Goal: Task Accomplishment & Management: Manage account settings

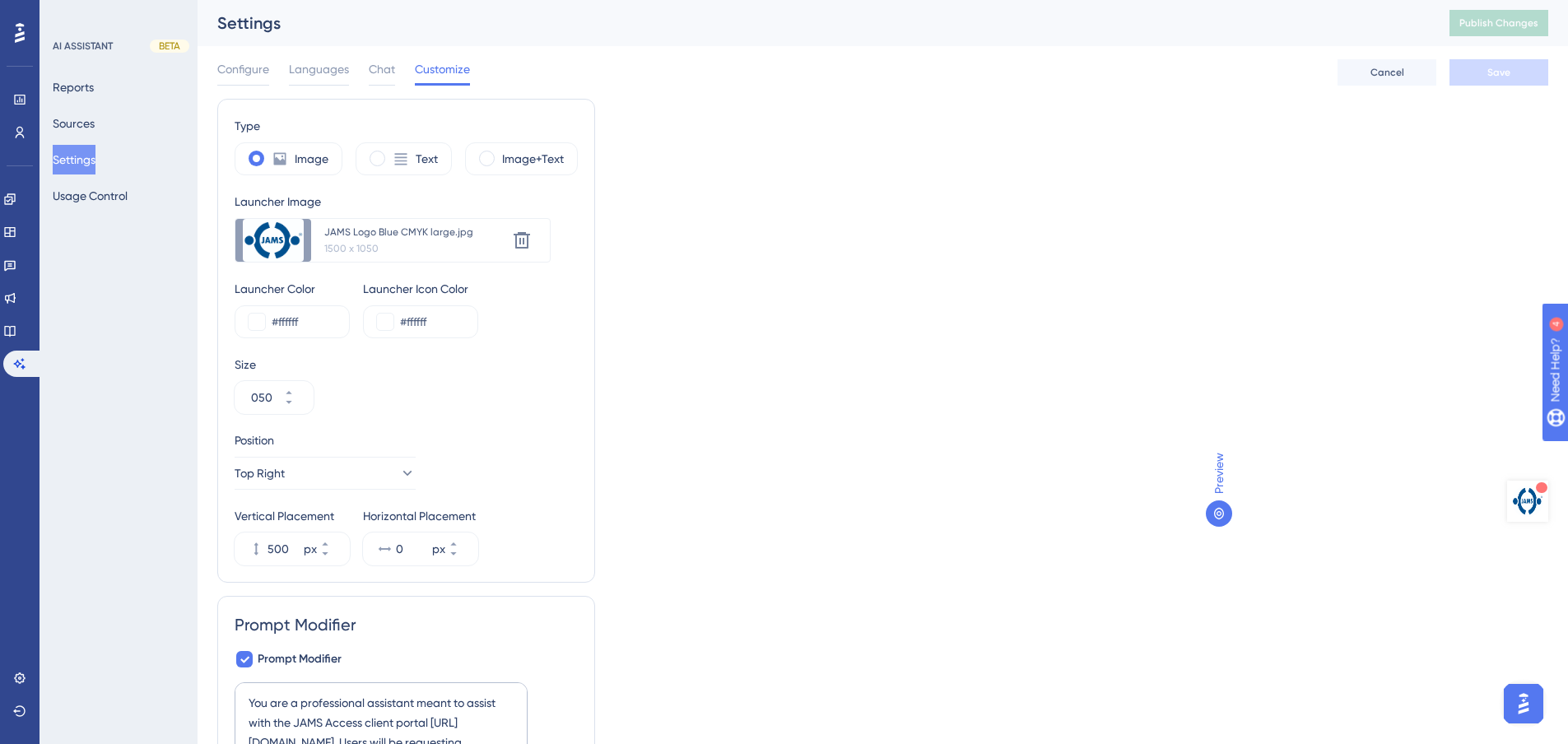
click at [754, 275] on div "Type Image Text Image+Text Launcher Image Upload new image JAMS Logo Blue CMYK …" at bounding box center [883, 444] width 1331 height 691
click at [286, 482] on span "Top Right" at bounding box center [260, 472] width 50 height 20
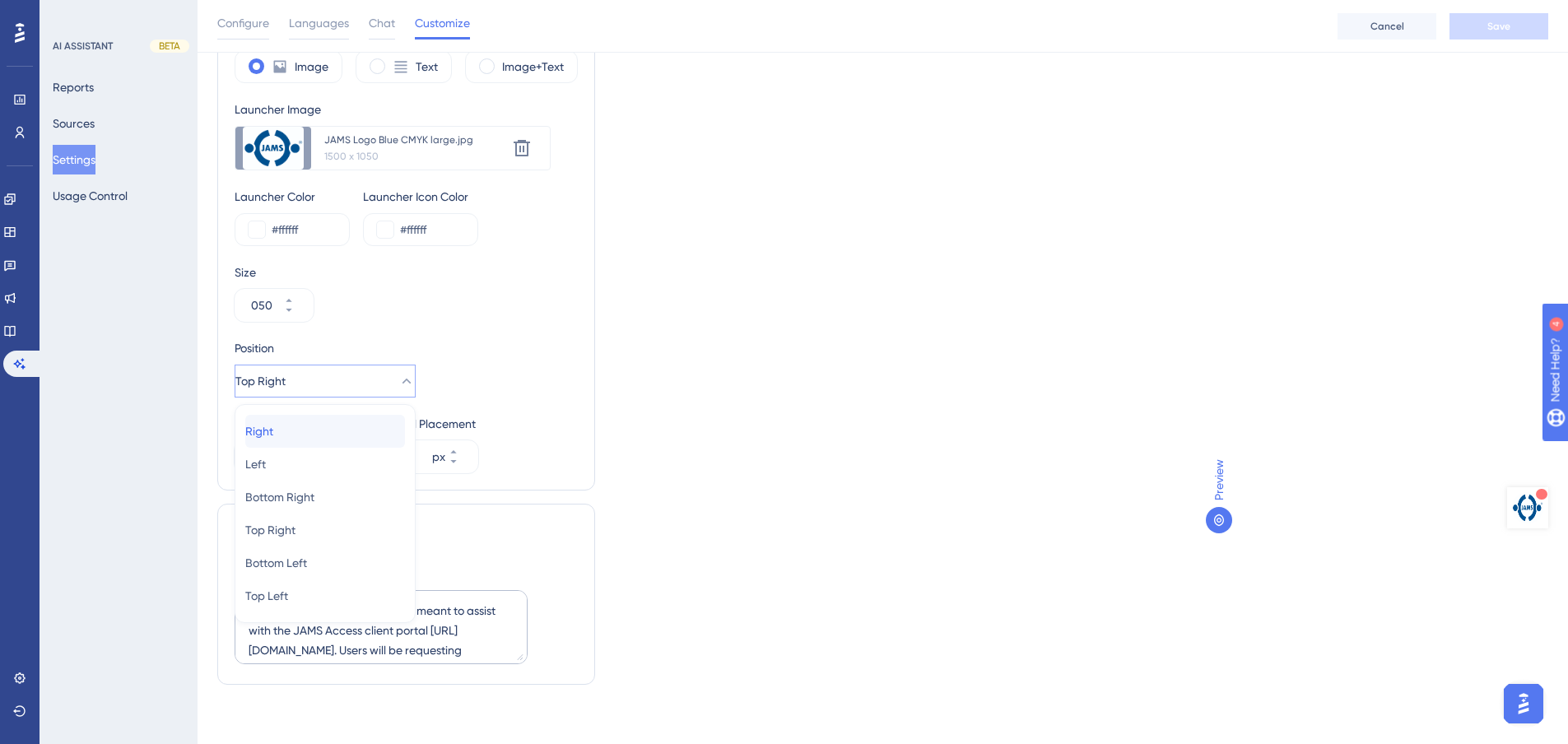
click at [273, 428] on span "Right" at bounding box center [259, 431] width 28 height 20
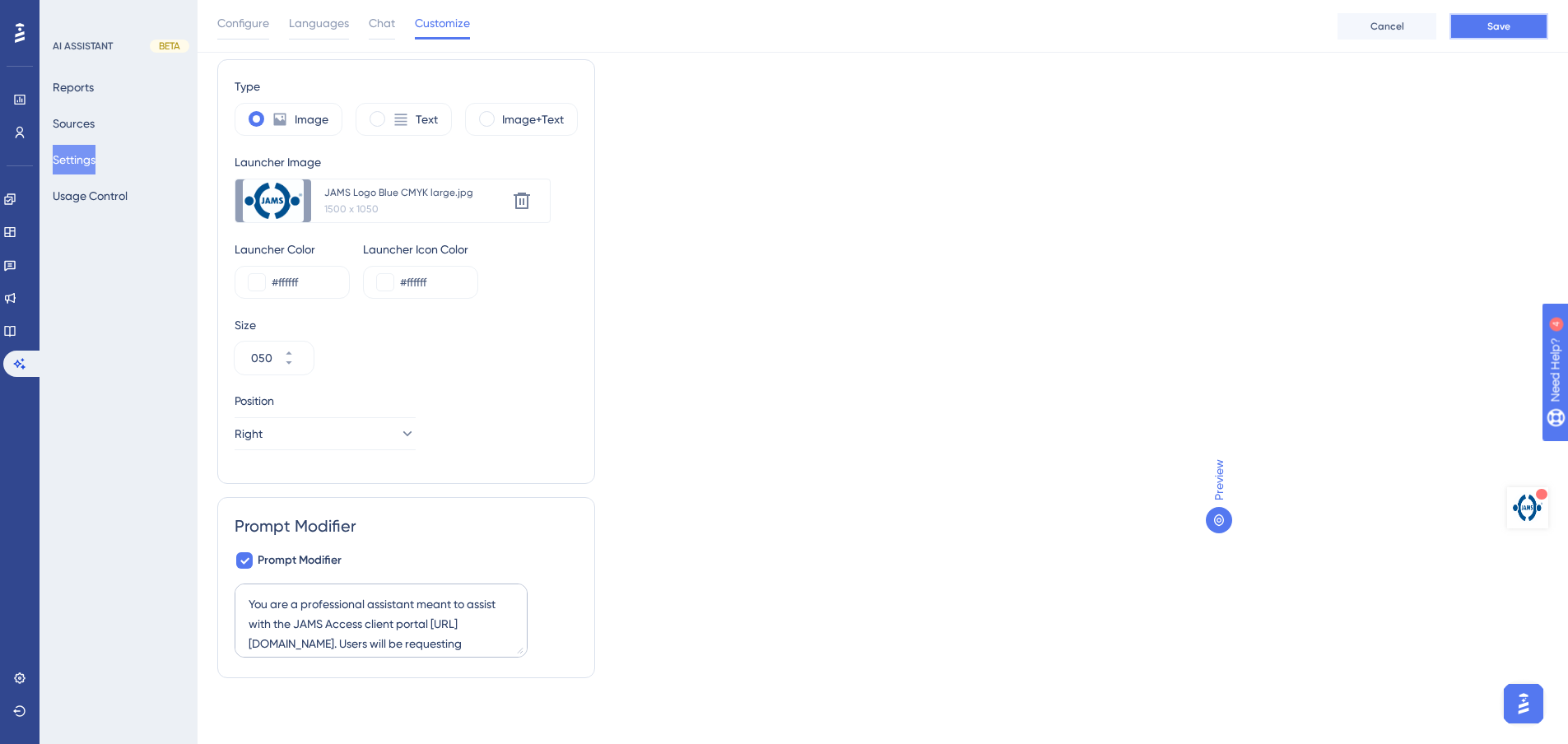
click at [1484, 27] on button "Save" at bounding box center [1498, 26] width 99 height 26
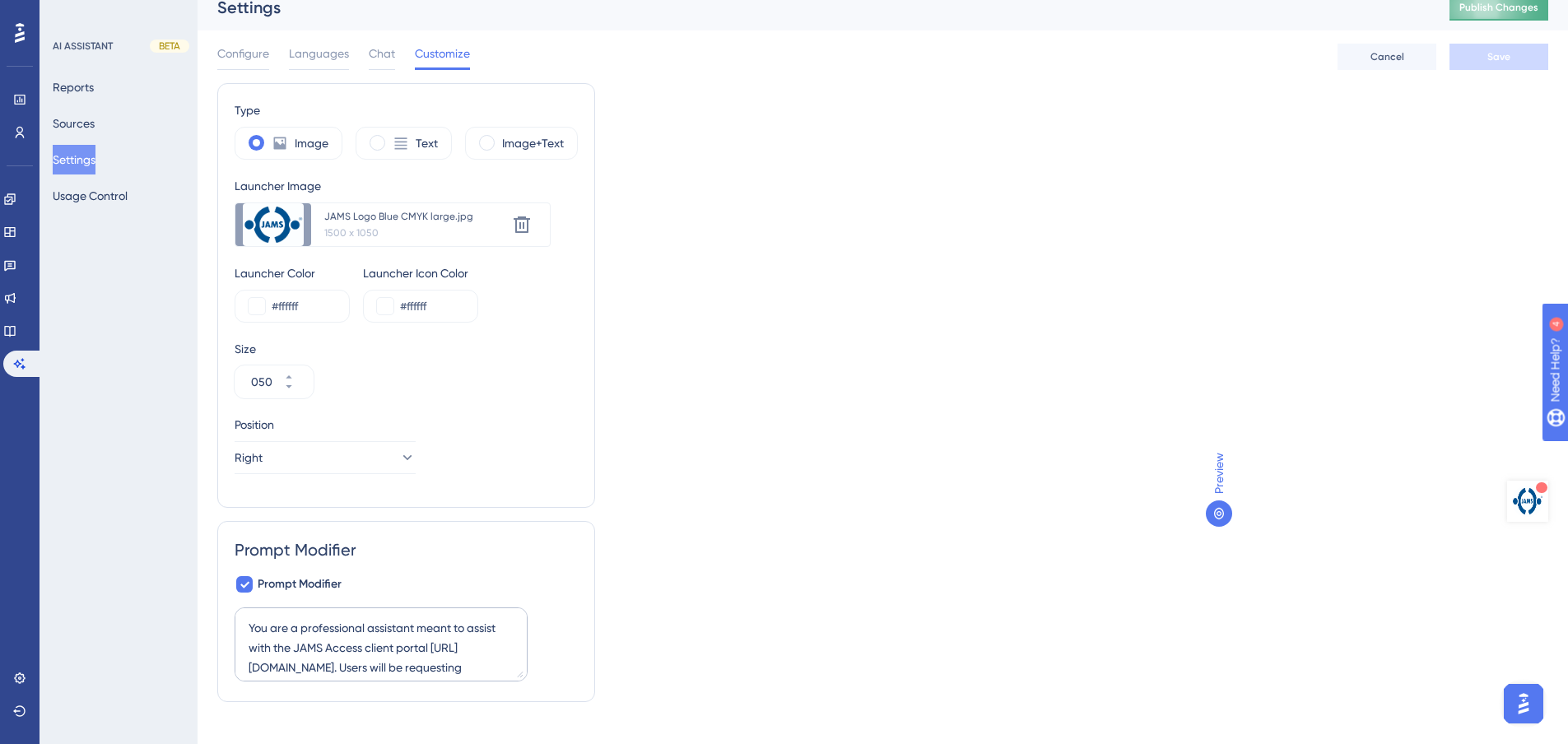
scroll to position [0, 0]
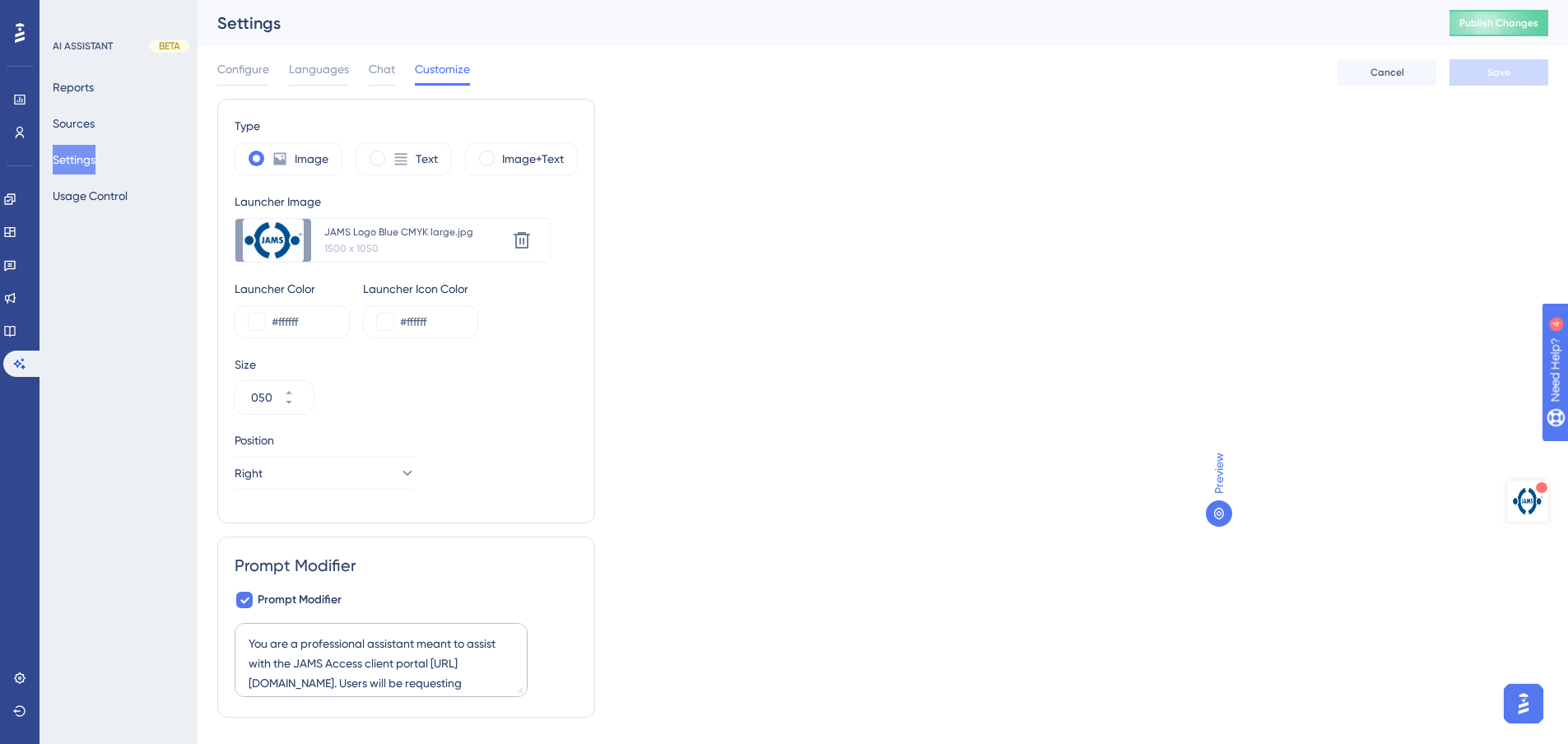
click at [1532, 703] on img "Open AI Assistant Launcher" at bounding box center [1523, 703] width 29 height 29
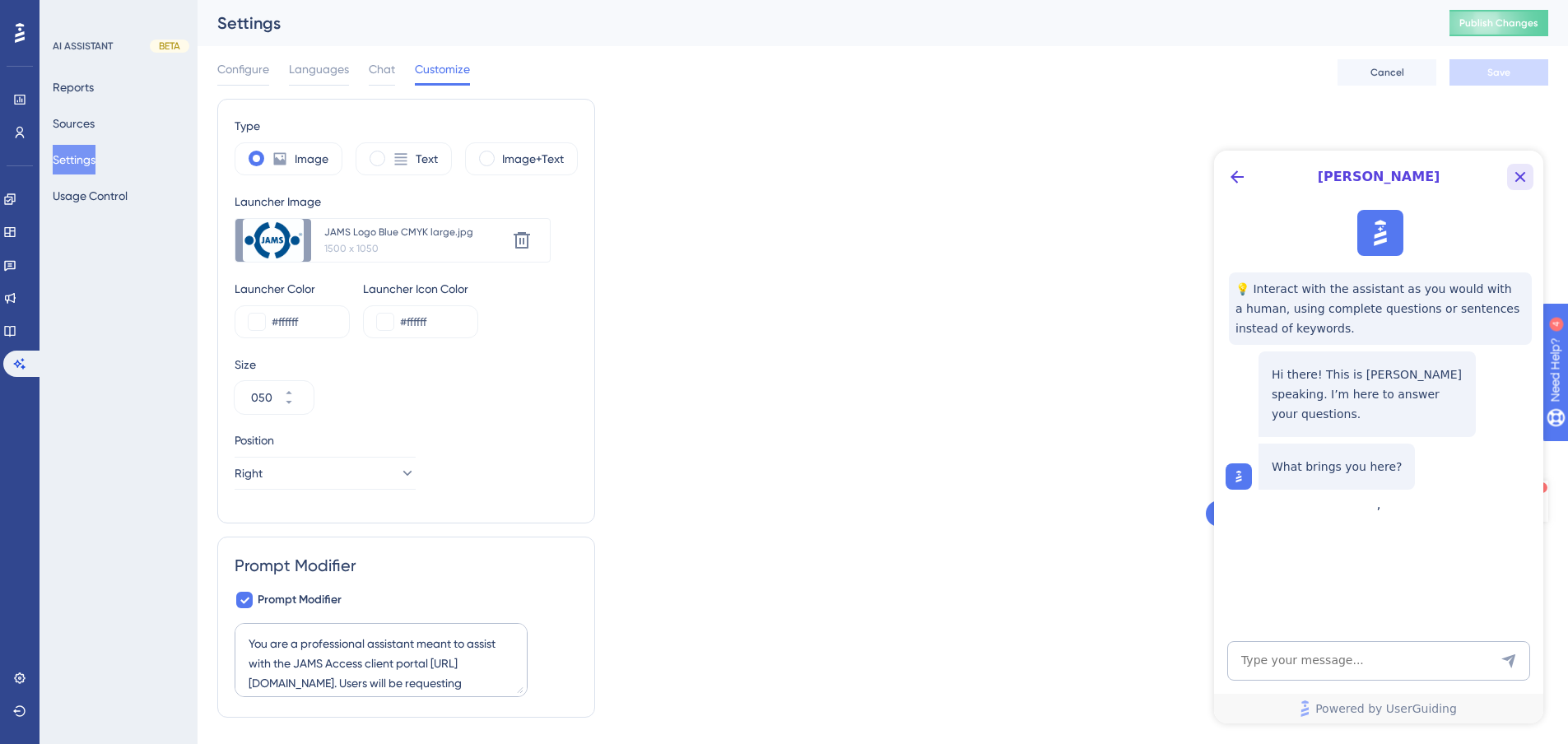
click at [1515, 170] on icon "Close Button" at bounding box center [1520, 176] width 20 height 20
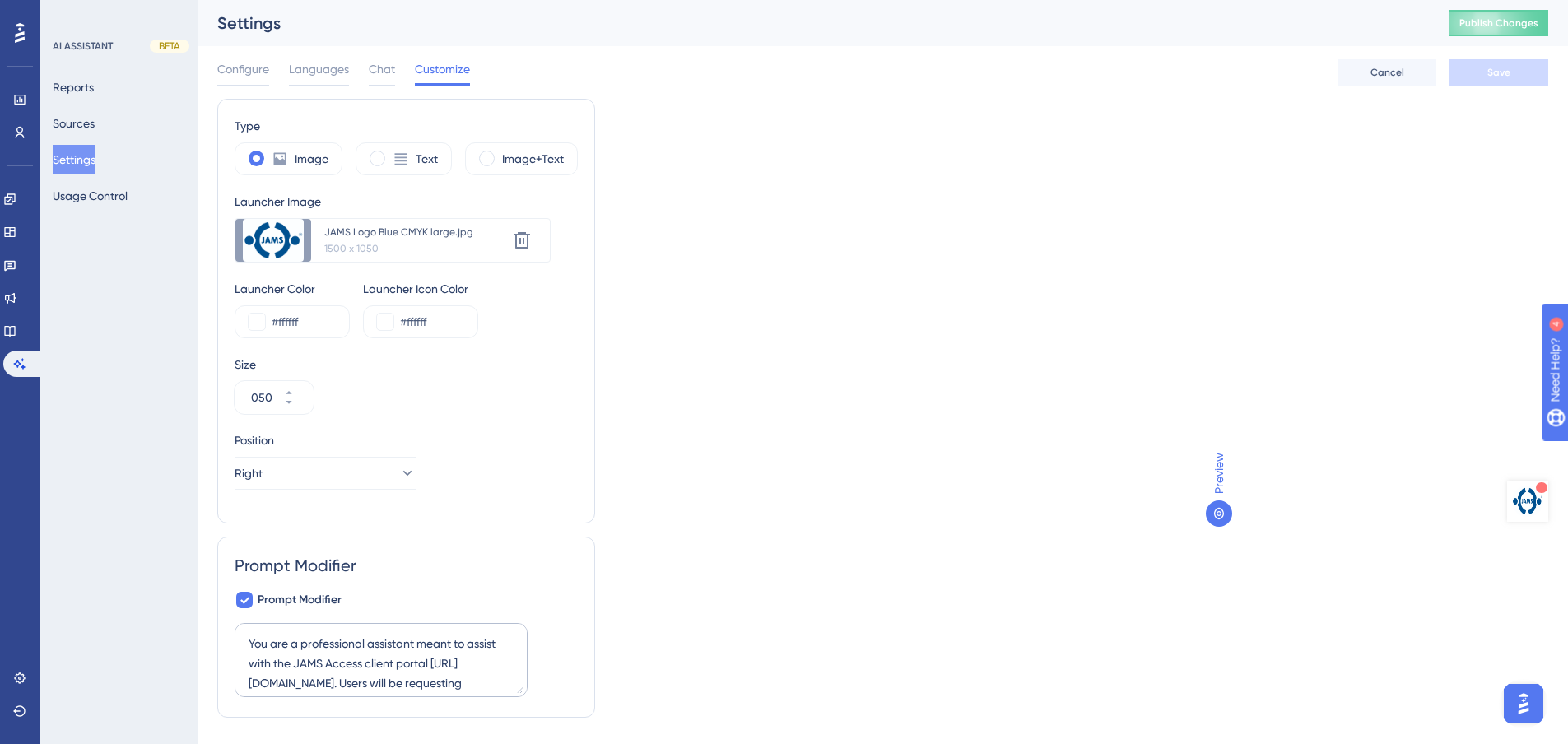
click at [1518, 496] on img "Open AI Assistant Launcher" at bounding box center [1527, 501] width 31 height 31
click at [1527, 496] on img "Open AI Assistant Launcher" at bounding box center [1527, 501] width 31 height 31
click at [1513, 29] on span "Publish Changes" at bounding box center [1499, 23] width 79 height 13
click at [317, 63] on span "Languages" at bounding box center [319, 69] width 60 height 20
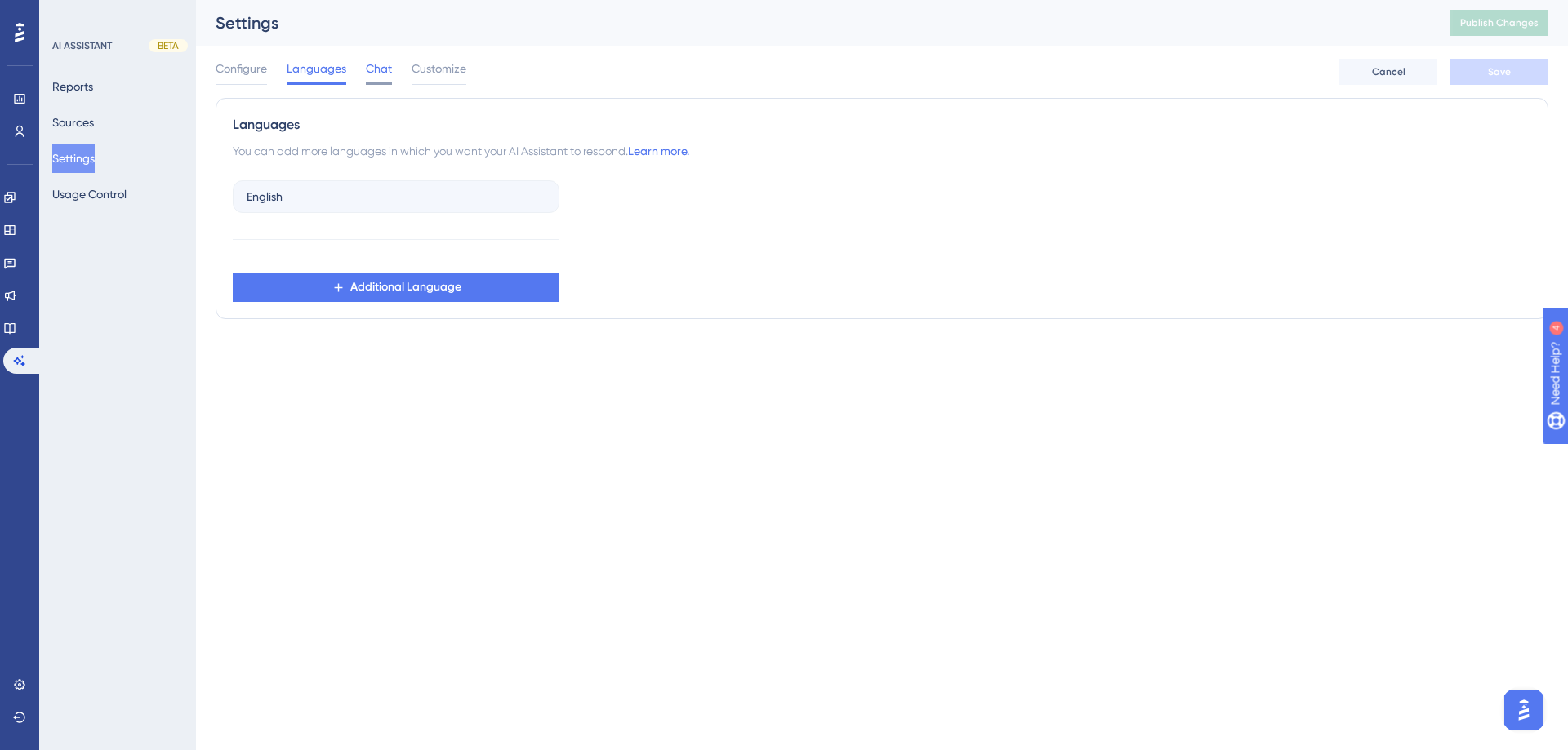
click at [377, 66] on span "Chat" at bounding box center [379, 68] width 26 height 20
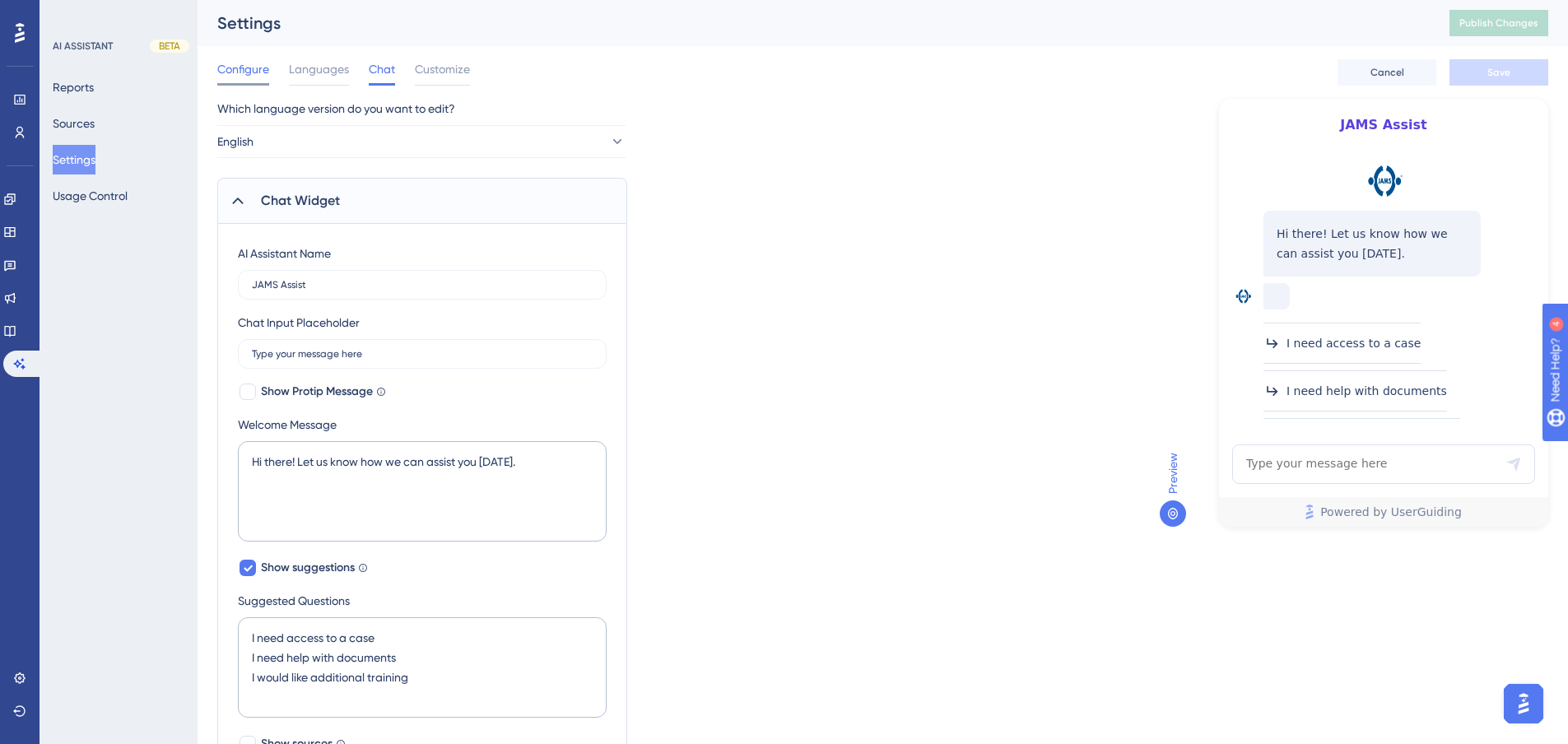
click at [243, 74] on span "Configure" at bounding box center [242, 69] width 52 height 20
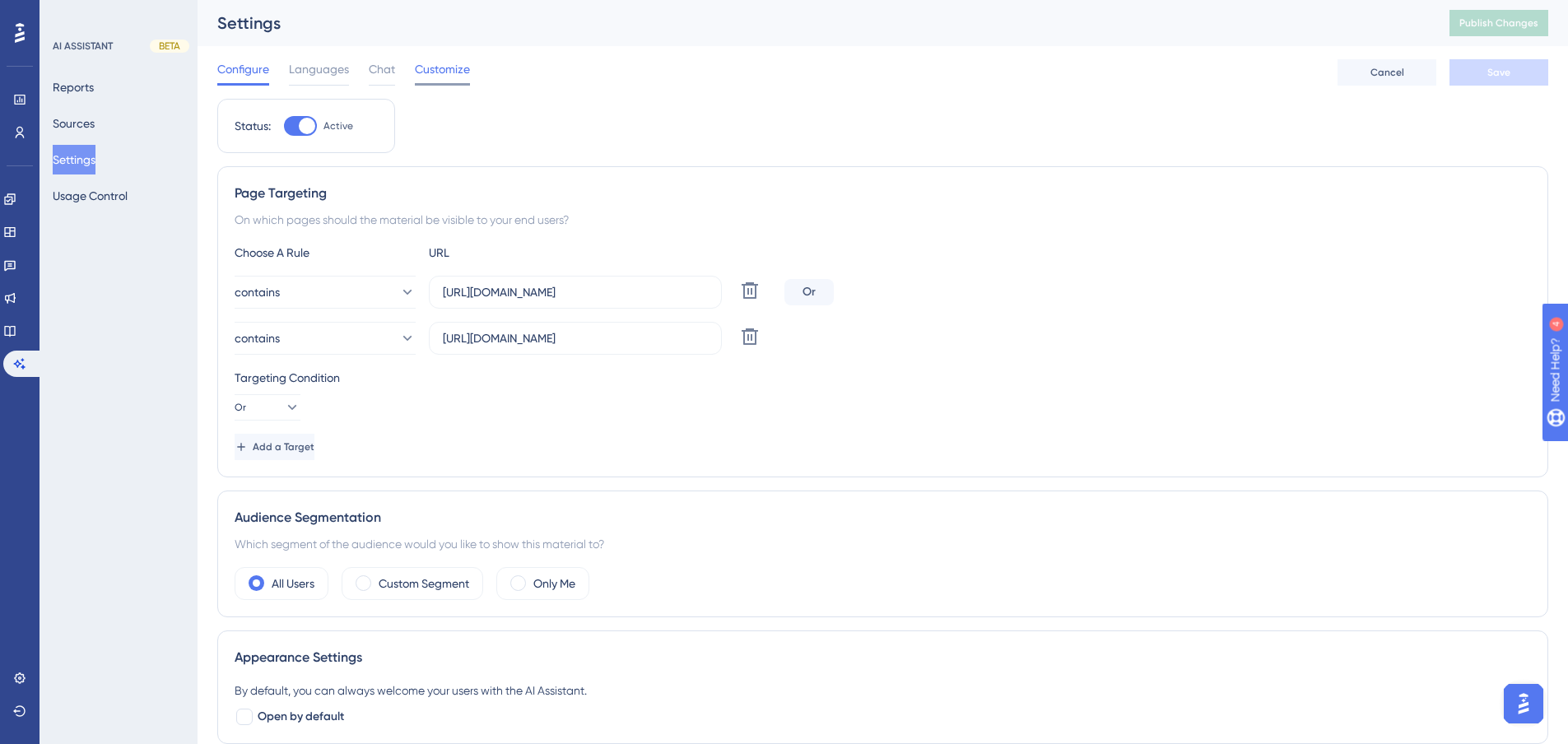
click at [437, 70] on span "Customize" at bounding box center [442, 69] width 55 height 20
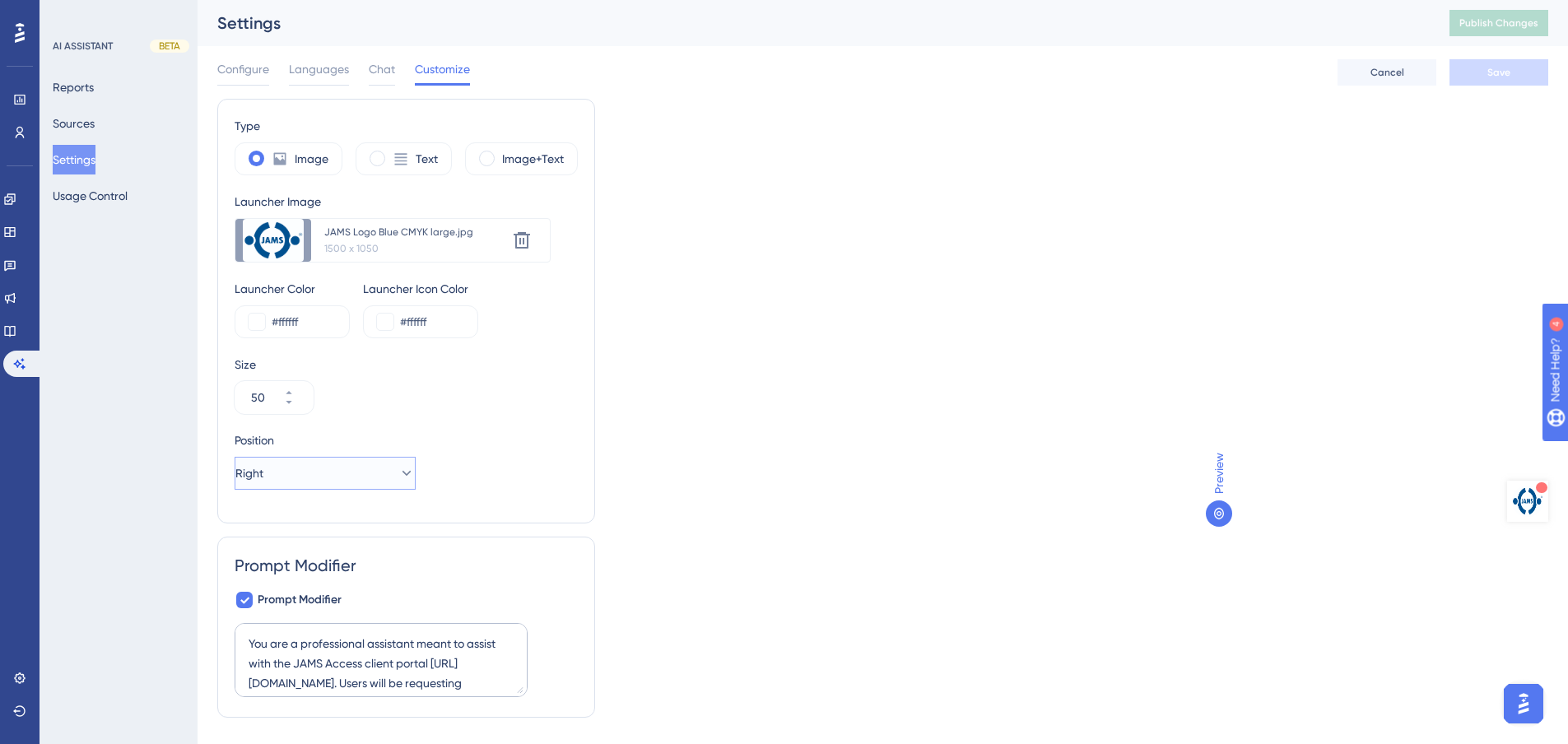
click at [284, 481] on button "Right" at bounding box center [325, 472] width 181 height 33
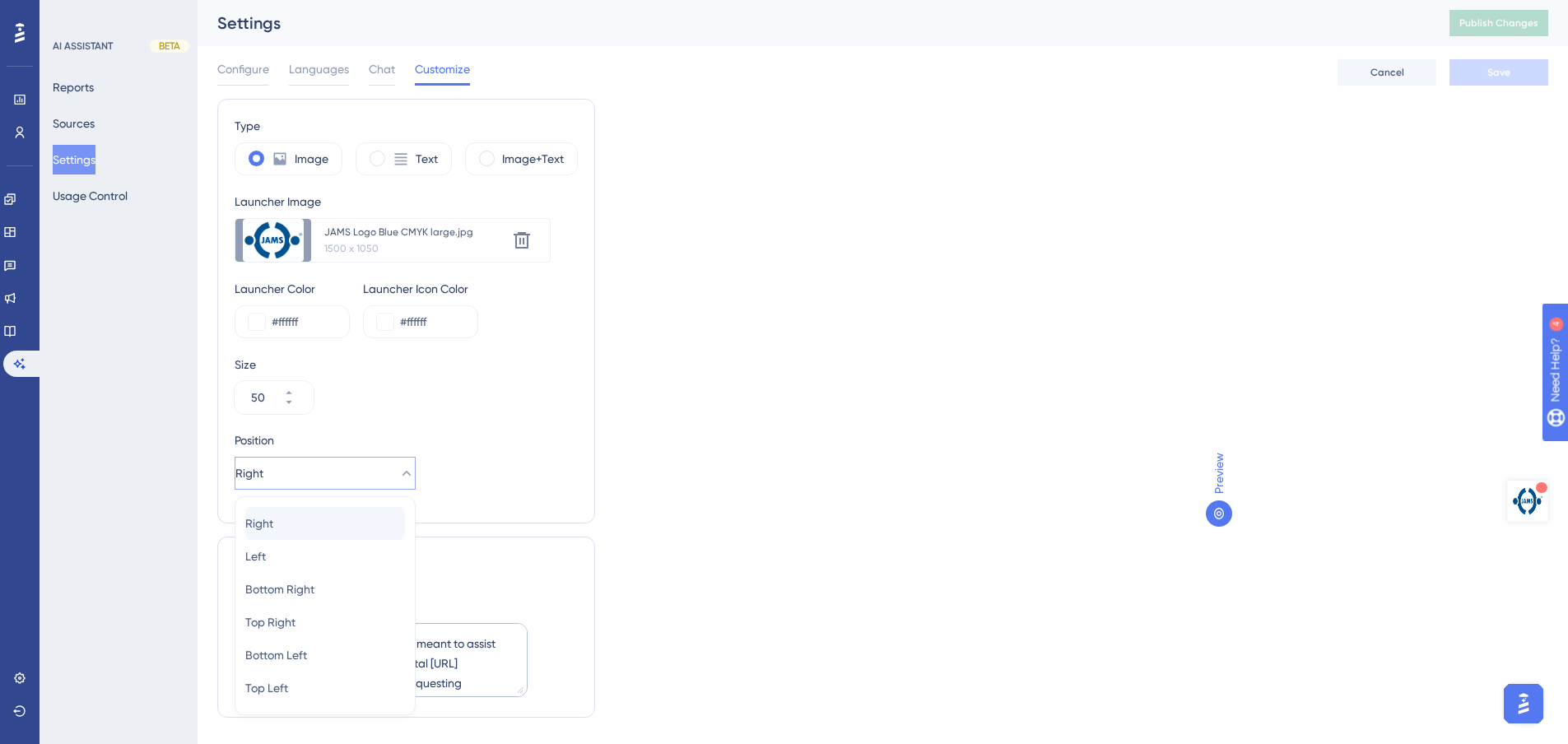
scroll to position [40, 0]
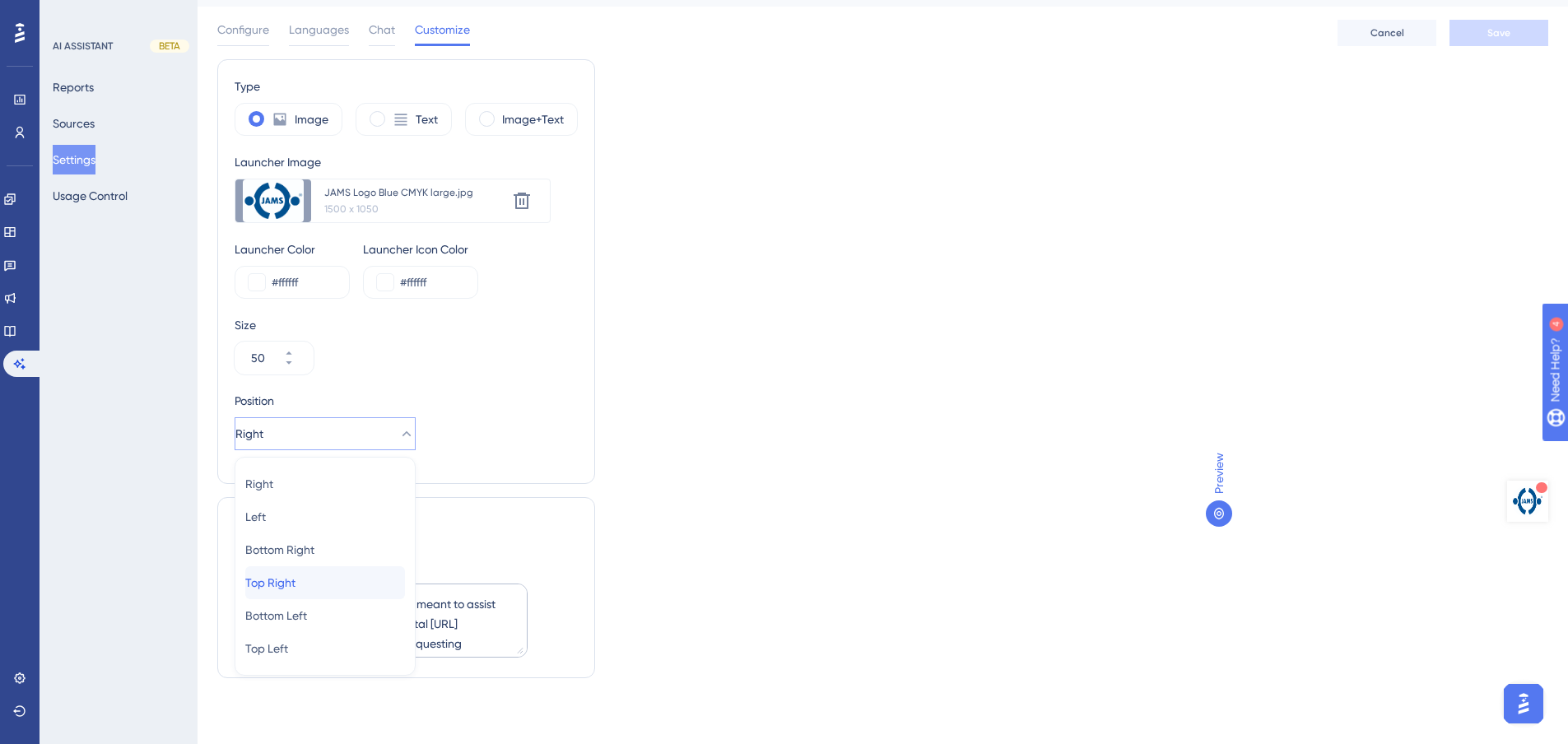
click at [274, 587] on span "Top Right" at bounding box center [270, 583] width 50 height 20
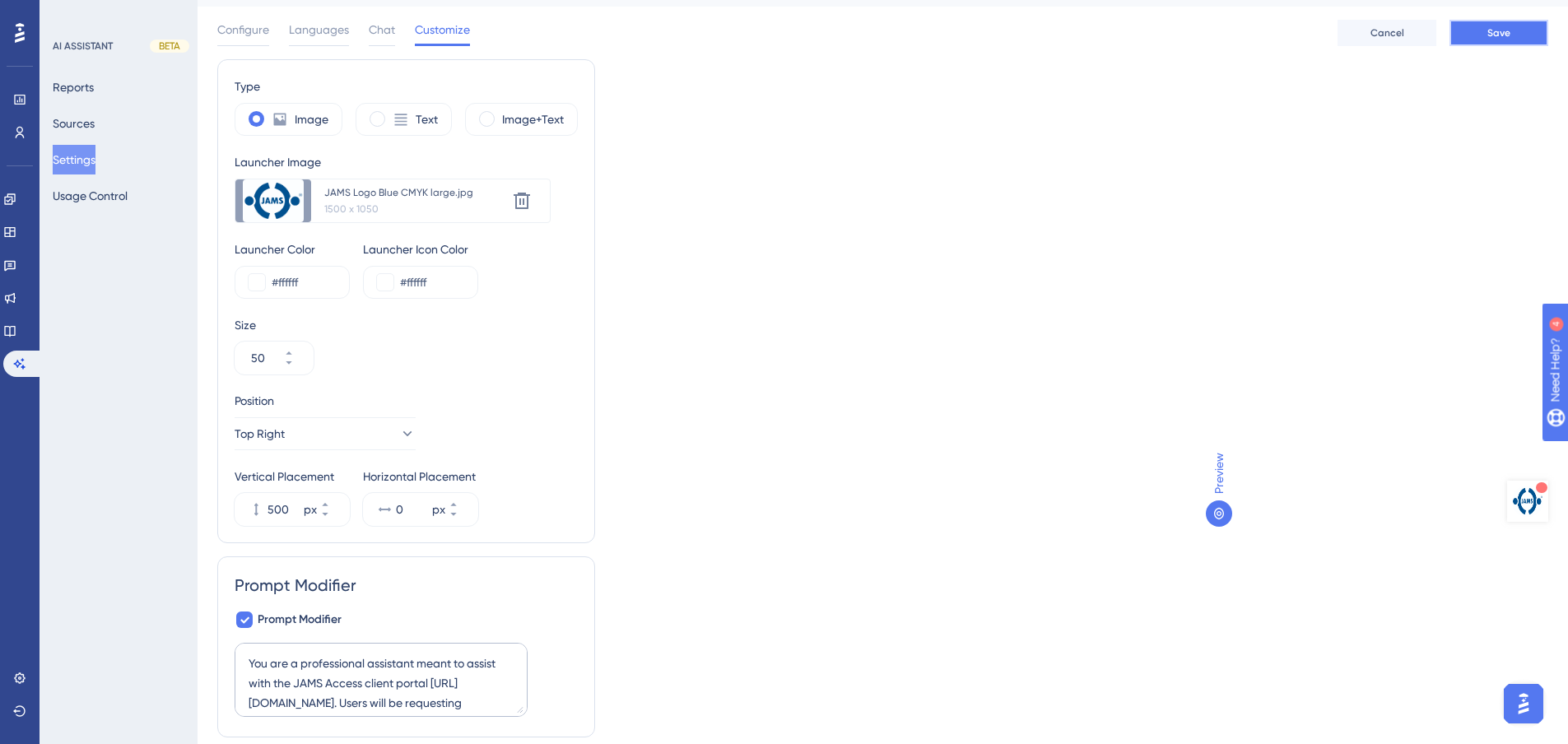
click at [1501, 32] on span "Save" at bounding box center [1498, 33] width 23 height 13
click at [279, 503] on input "500" at bounding box center [284, 509] width 33 height 20
click at [276, 513] on input "500" at bounding box center [284, 509] width 33 height 20
click at [276, 512] on input "500" at bounding box center [284, 509] width 33 height 20
click at [1508, 33] on span "Save" at bounding box center [1498, 33] width 23 height 13
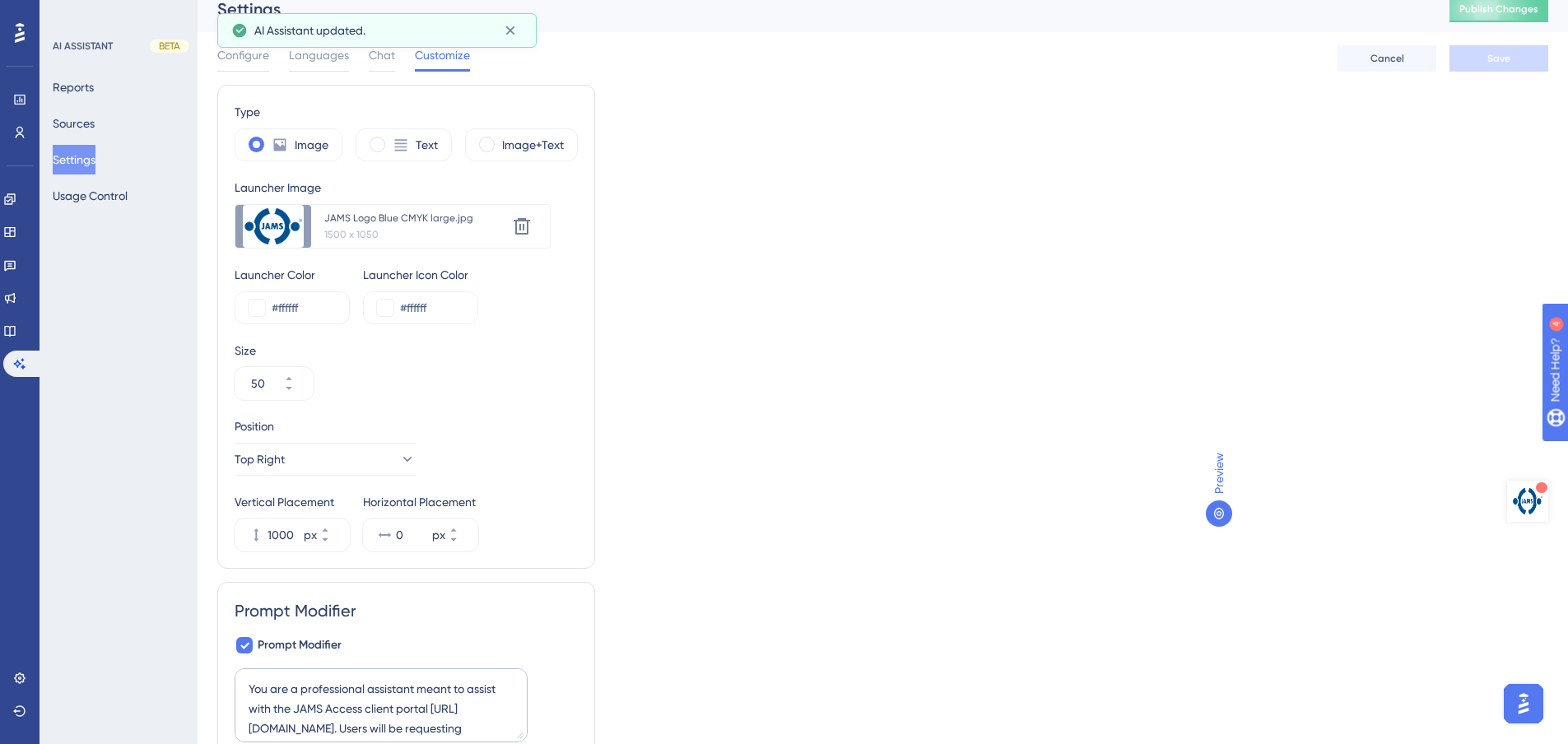
scroll to position [0, 0]
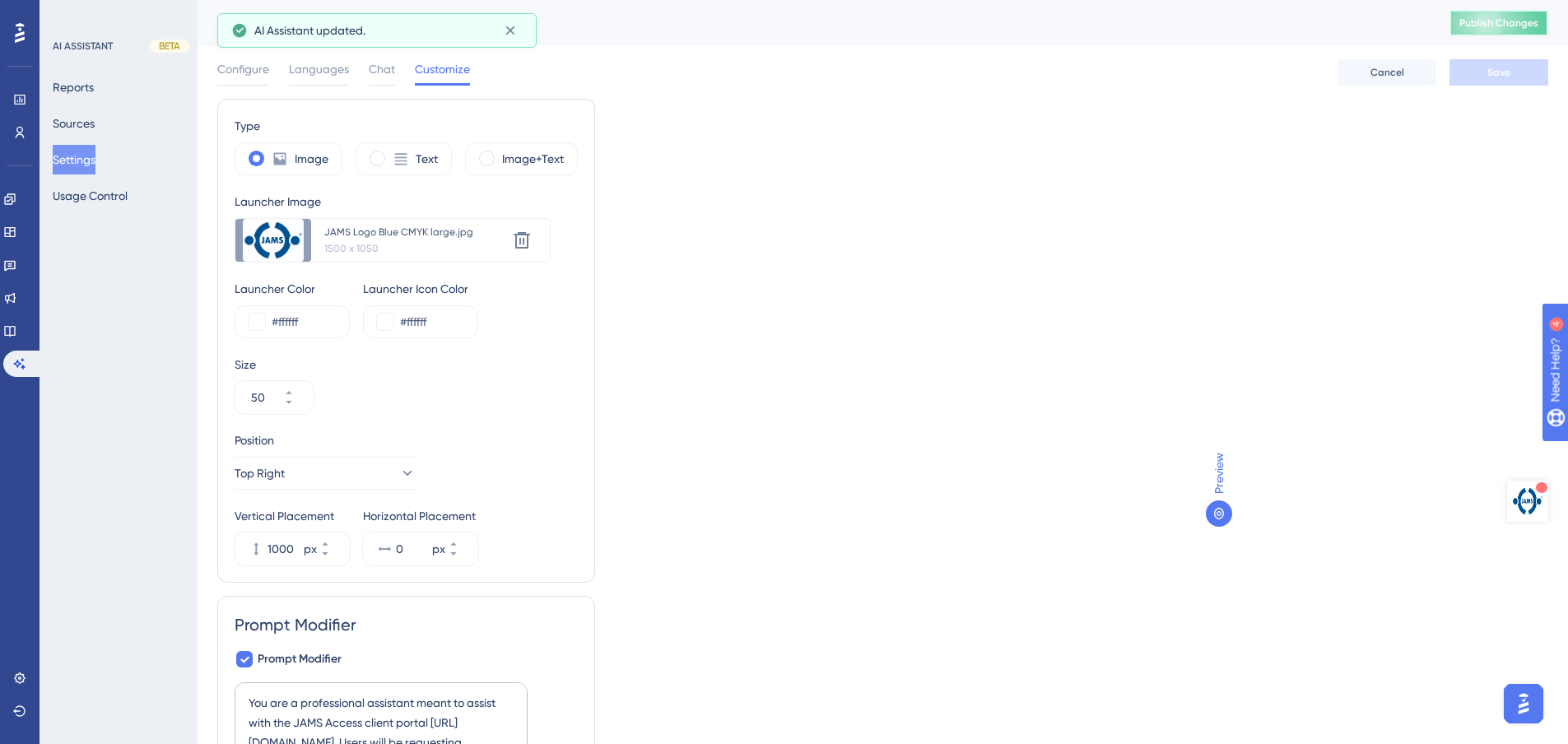
click at [1539, 26] on span "Publish Changes" at bounding box center [1499, 23] width 79 height 13
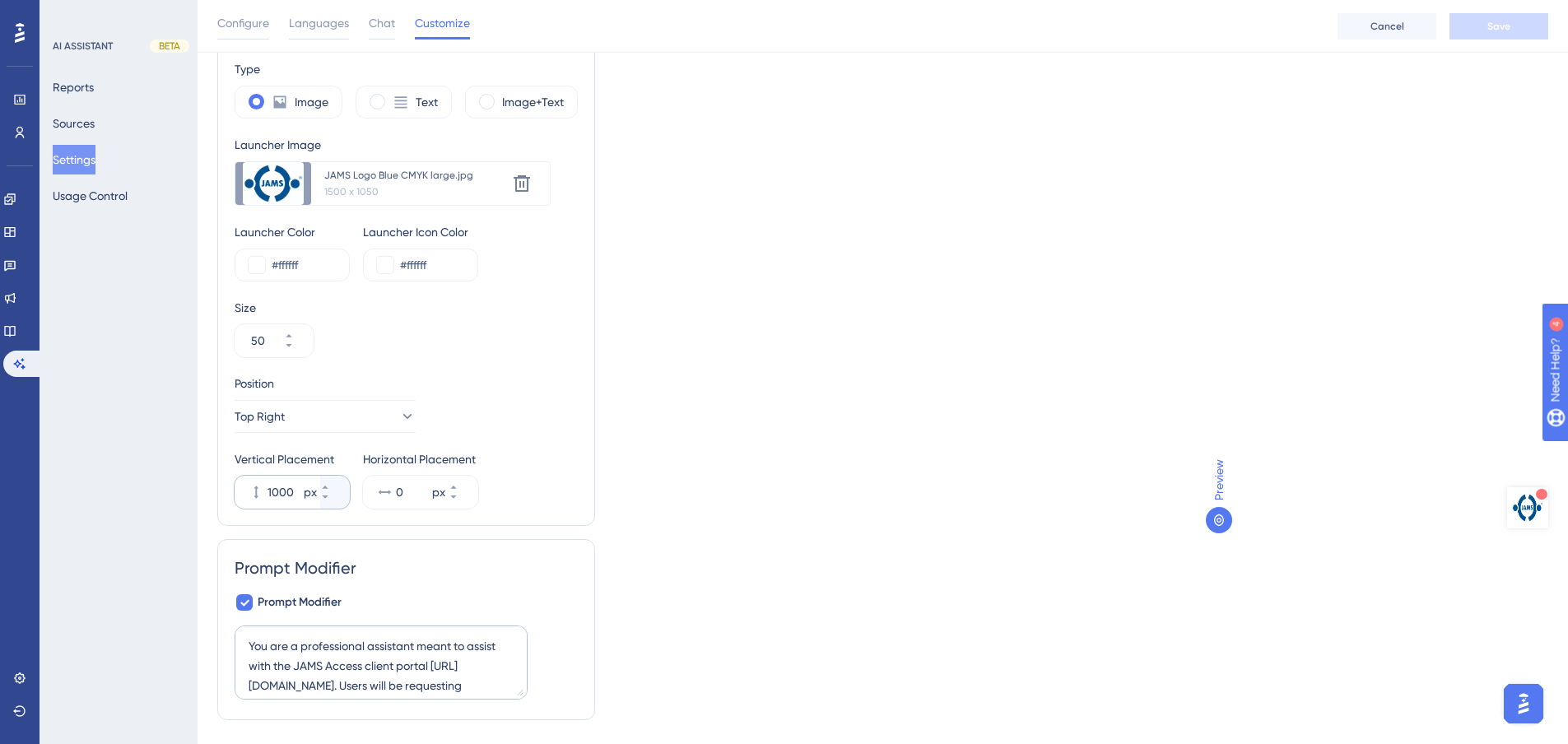
scroll to position [99, 0]
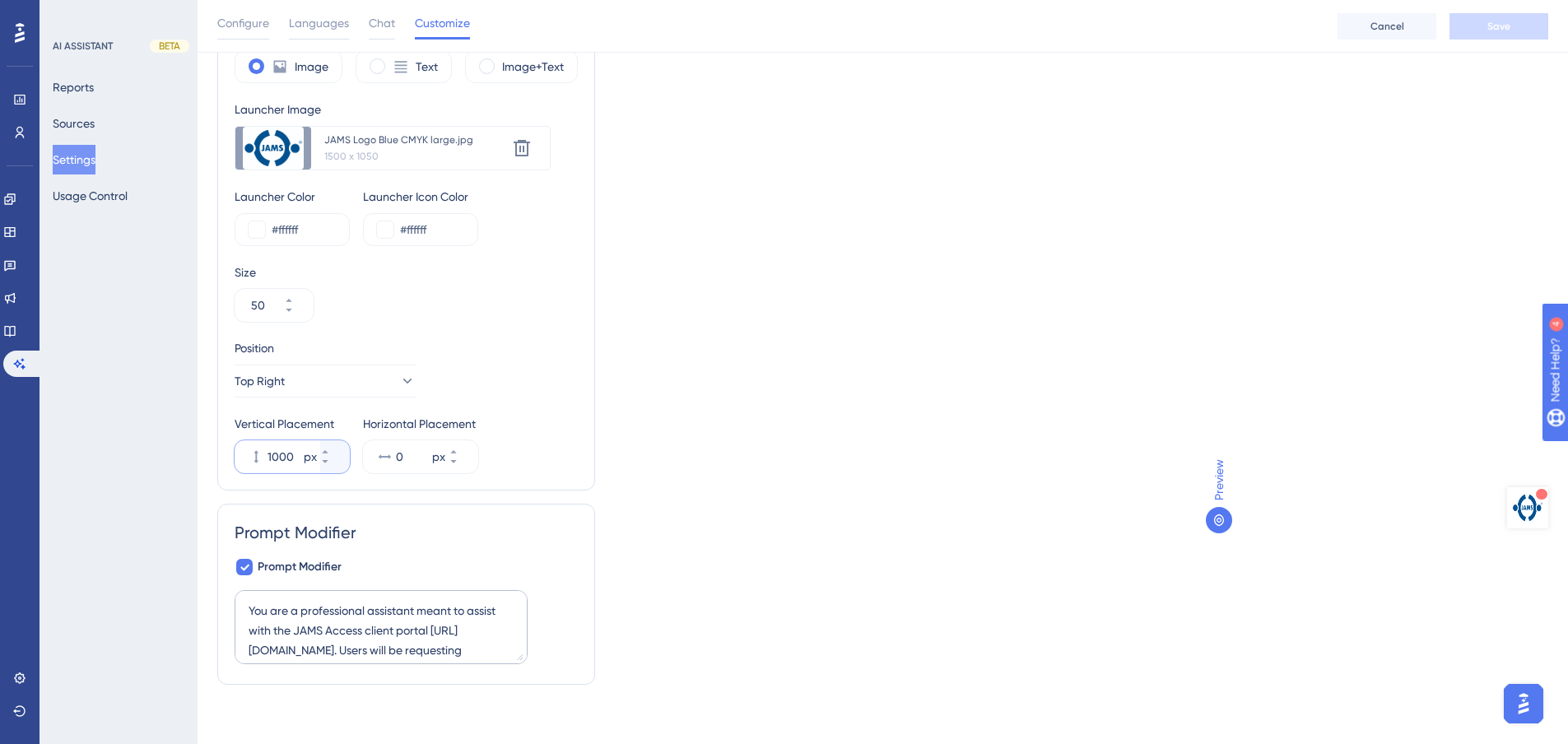
click at [287, 458] on input "1000" at bounding box center [284, 456] width 33 height 20
click at [287, 459] on input "1000" at bounding box center [284, 456] width 33 height 20
type input "600"
click at [1507, 25] on span "Save" at bounding box center [1498, 26] width 23 height 13
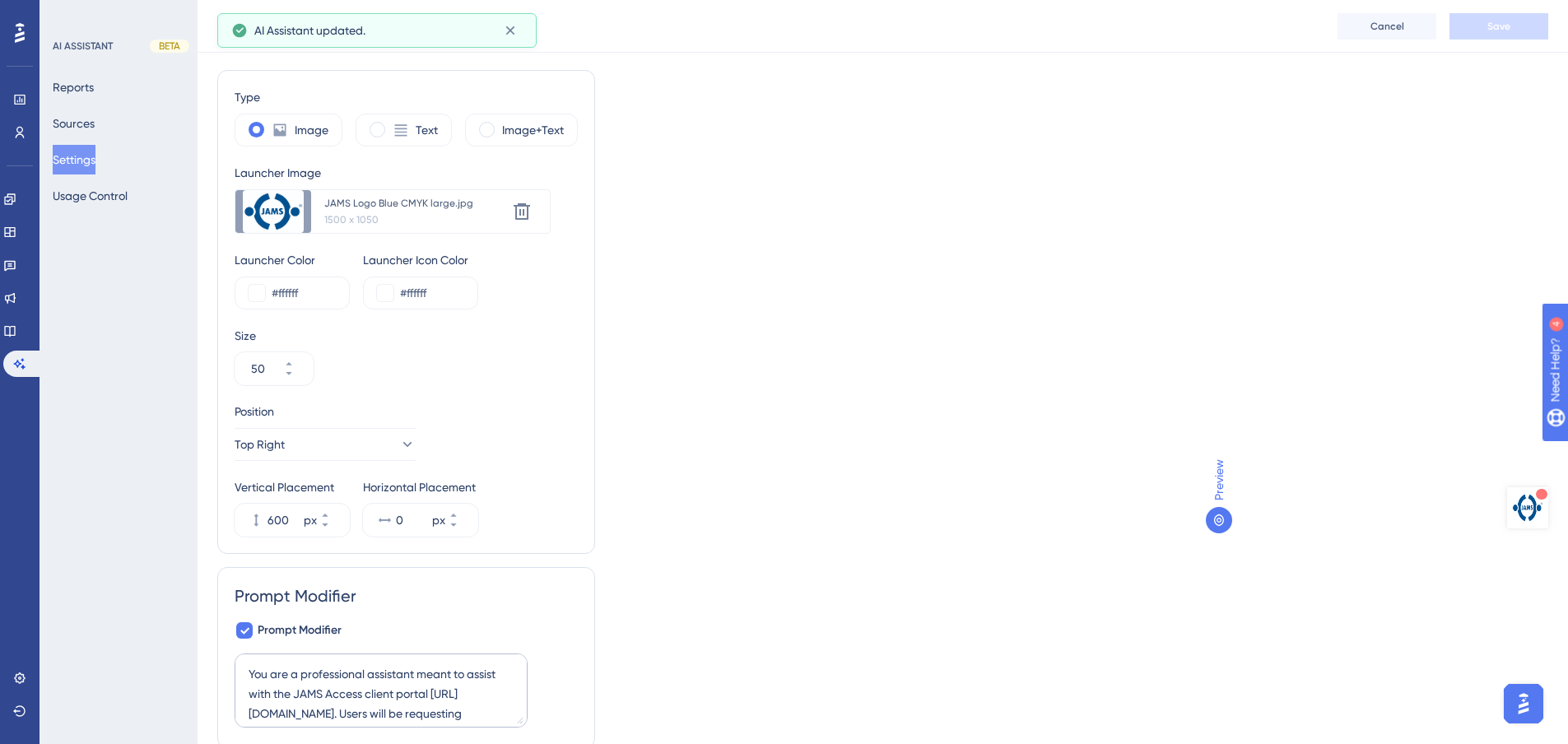
scroll to position [0, 0]
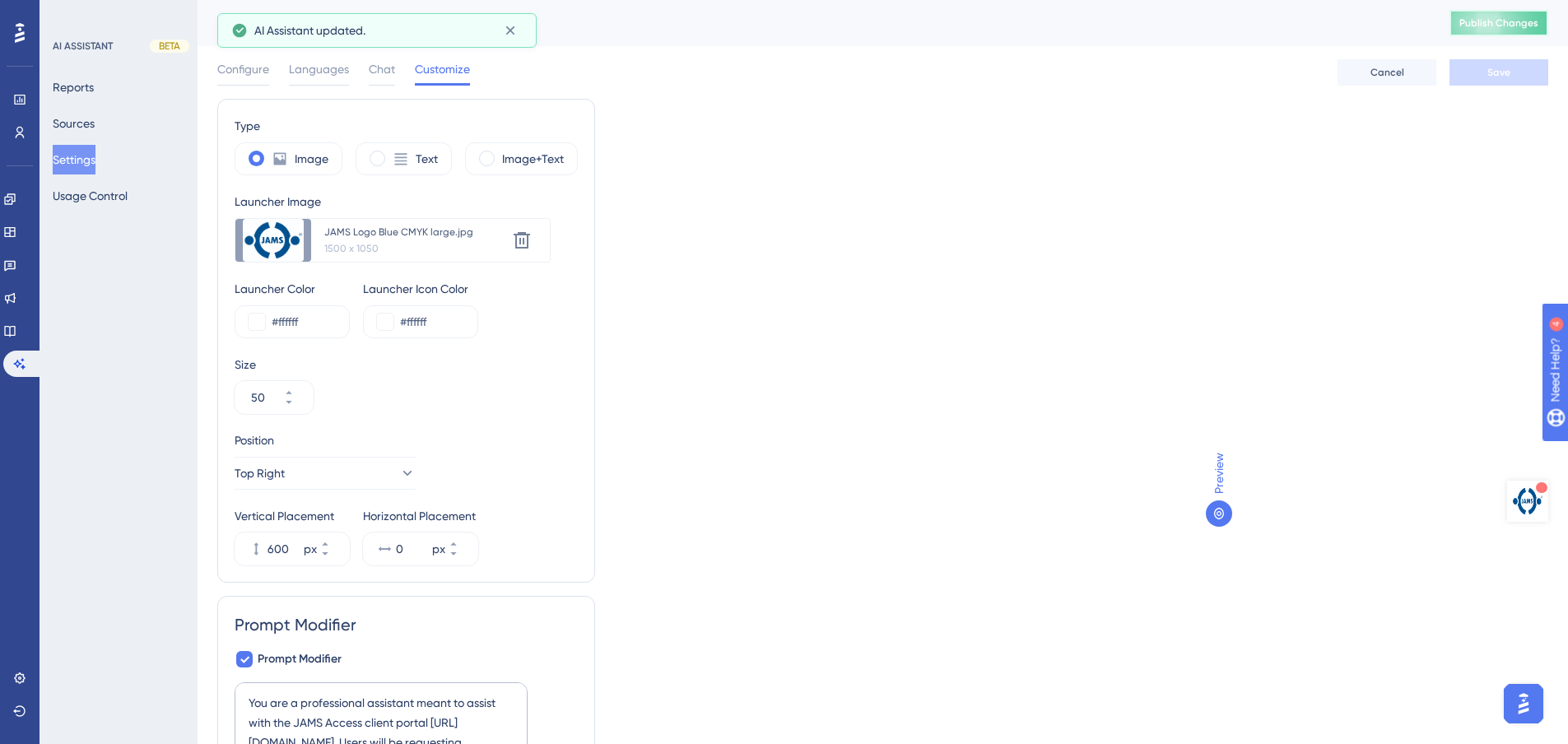
click at [1508, 21] on span "Publish Changes" at bounding box center [1499, 23] width 79 height 13
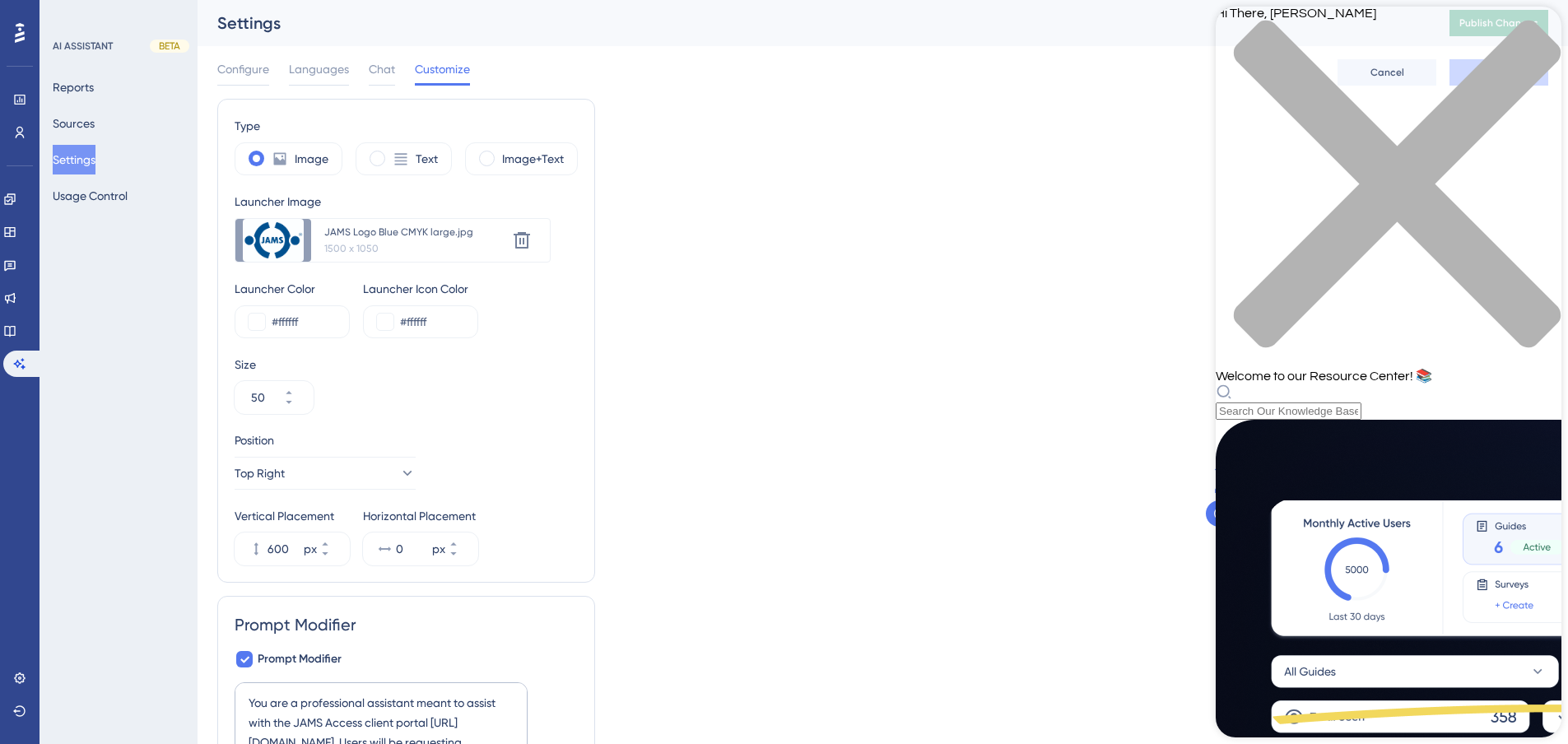
click at [1540, 38] on div "close resource center" at bounding box center [1388, 193] width 346 height 348
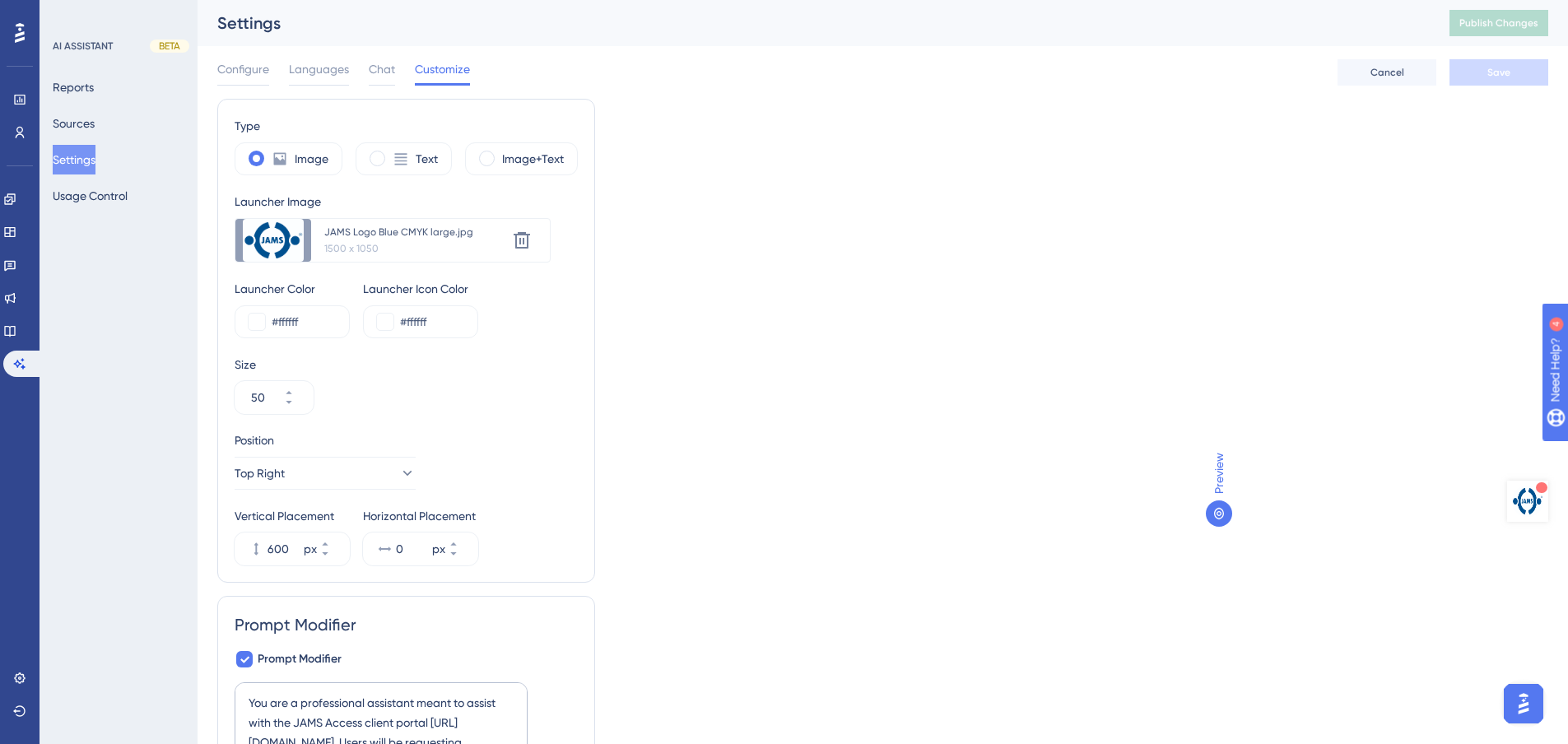
click at [1438, 202] on div "Preview" at bounding box center [1377, 322] width 342 height 448
